Goal: Use online tool/utility

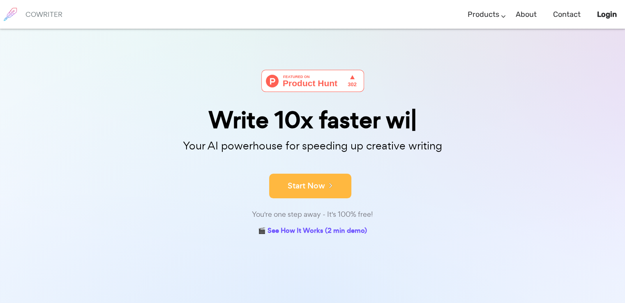
click at [336, 192] on button "Start Now" at bounding box center [310, 186] width 82 height 25
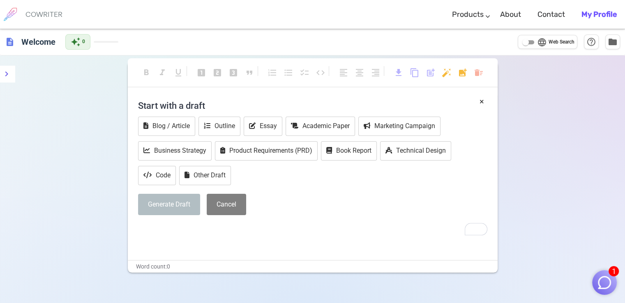
click at [199, 261] on div "Word count: 0" at bounding box center [313, 267] width 370 height 12
click at [201, 236] on p "﻿" at bounding box center [313, 231] width 350 height 12
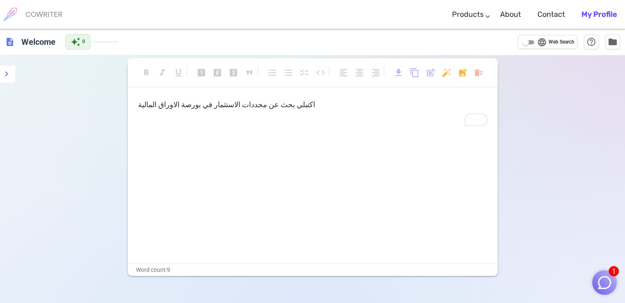
click at [253, 132] on div "اكتبلي بحث عن محددات الاستثمار في بورصة الاوراق المالية ﻿" at bounding box center [313, 181] width 370 height 164
click at [531, 42] on input "language Web Search" at bounding box center [526, 42] width 30 height 10
checkbox input "true"
drag, startPoint x: 506, startPoint y: 114, endPoint x: 602, endPoint y: 175, distance: 113.7
click at [602, 175] on div "format_bold format_italic format_underlined looks_one looks_two looks_3 format_…" at bounding box center [312, 207] width 625 height 303
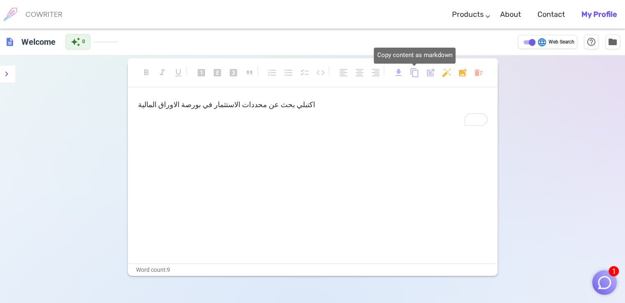
click at [415, 71] on span "content_copy" at bounding box center [415, 73] width 10 height 10
